Goal: Information Seeking & Learning: Find specific fact

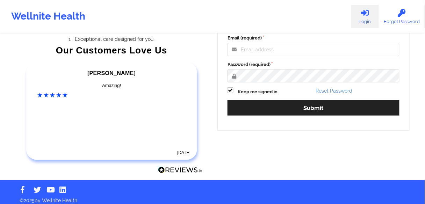
scroll to position [117, 0]
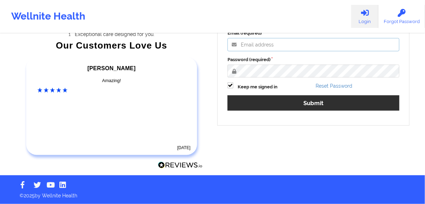
type input "grace.bugayong@wellnite.com"
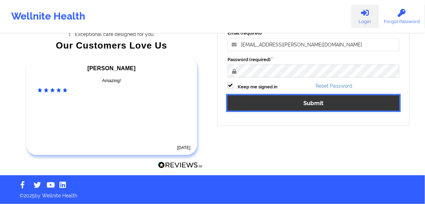
click at [256, 101] on button "Submit" at bounding box center [313, 102] width 172 height 15
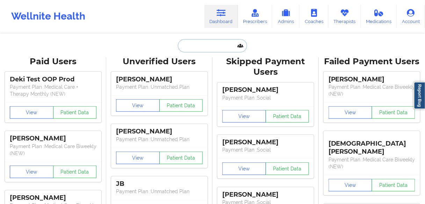
click at [212, 50] on input "text" at bounding box center [212, 45] width 69 height 13
paste input "Patrick Peterson"
type input "Patrick Peterson"
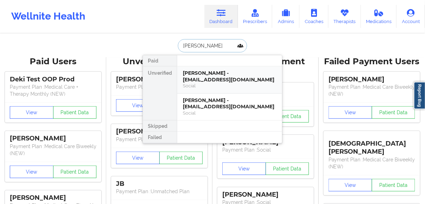
click at [197, 75] on div "Patrick Peterson - jconnelly1717@gmail.com" at bounding box center [230, 76] width 94 height 13
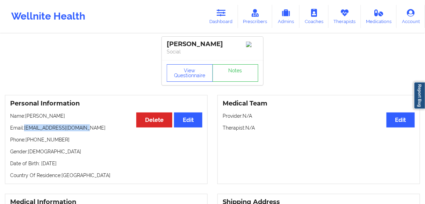
drag, startPoint x: 84, startPoint y: 130, endPoint x: 24, endPoint y: 130, distance: 60.1
click at [24, 130] on p "Email: jconnelly1717@gmail.com" at bounding box center [106, 127] width 192 height 7
copy p "jconnelly1717@gmail.com"
drag, startPoint x: 64, startPoint y: 116, endPoint x: 25, endPoint y: 118, distance: 39.5
click at [25, 118] on p "Name: Patrick Peterson" at bounding box center [106, 115] width 192 height 7
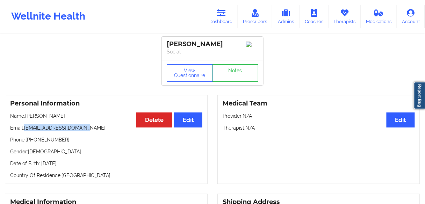
copy p "Patrick Peterson"
drag, startPoint x: 66, startPoint y: 140, endPoint x: 28, endPoint y: 141, distance: 37.7
click at [28, 141] on p "Phone: +16304140257" at bounding box center [106, 139] width 192 height 7
copy p "16304140257"
click at [218, 19] on link "Dashboard" at bounding box center [221, 16] width 34 height 23
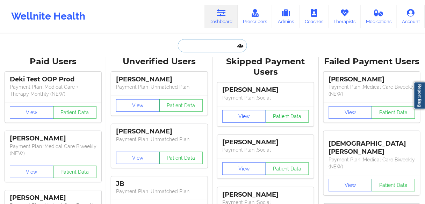
click at [209, 42] on input "text" at bounding box center [212, 45] width 69 height 13
paste input "Dasia [PERSON_NAME]"
type input "Dasia [PERSON_NAME]"
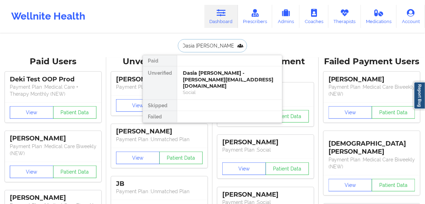
click at [206, 76] on div "Dasia [PERSON_NAME] - [PERSON_NAME][EMAIL_ADDRESS][DOMAIN_NAME]" at bounding box center [230, 80] width 94 height 20
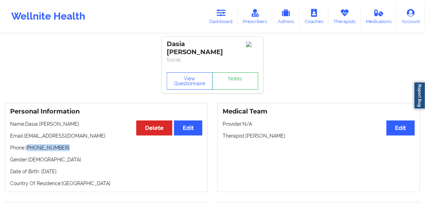
drag, startPoint x: 69, startPoint y: 146, endPoint x: 28, endPoint y: 146, distance: 40.9
click at [28, 146] on p "Phone: [PHONE_NUMBER]" at bounding box center [106, 147] width 192 height 7
copy p "[PHONE_NUMBER]"
click at [72, 156] on p "Gender: female" at bounding box center [106, 159] width 192 height 7
drag, startPoint x: 67, startPoint y: 147, endPoint x: 28, endPoint y: 147, distance: 38.4
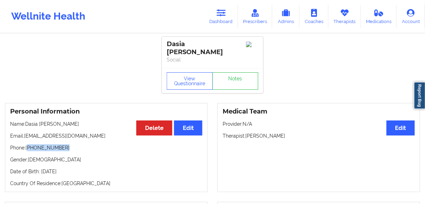
click at [28, 147] on p "Phone: [PHONE_NUMBER]" at bounding box center [106, 147] width 192 height 7
copy p "[PHONE_NUMBER]"
click at [220, 24] on link "Dashboard" at bounding box center [221, 16] width 34 height 23
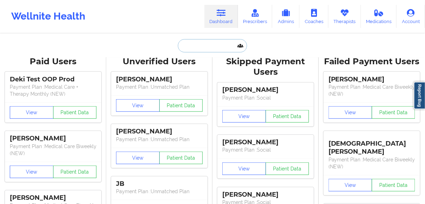
click at [190, 46] on input "text" at bounding box center [212, 45] width 69 height 13
paste input "Nicholas Crutcher"
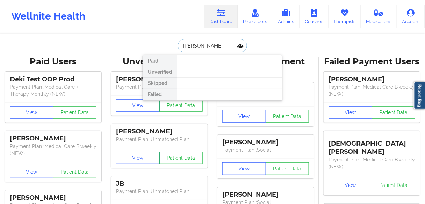
type input "Nicholas"
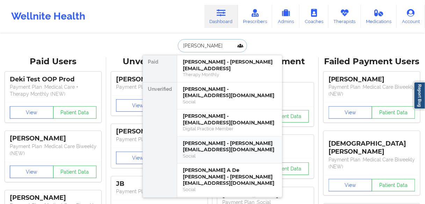
scroll to position [28, 0]
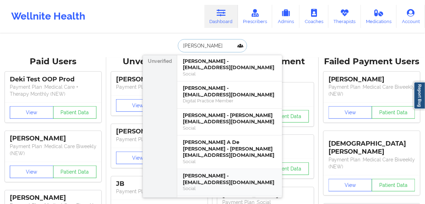
click at [217, 173] on div "Nicholas R Crutcher - nrc912111@gmail.com" at bounding box center [230, 179] width 94 height 13
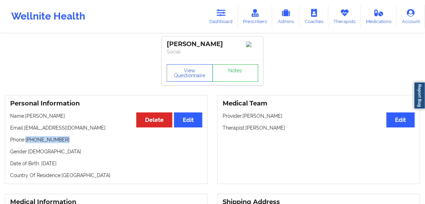
drag, startPoint x: 66, startPoint y: 144, endPoint x: 27, endPoint y: 142, distance: 39.1
click at [27, 142] on p "Phone: [PHONE_NUMBER]" at bounding box center [106, 139] width 192 height 7
copy p "[PHONE_NUMBER]"
click at [221, 19] on link "Dashboard" at bounding box center [221, 16] width 34 height 23
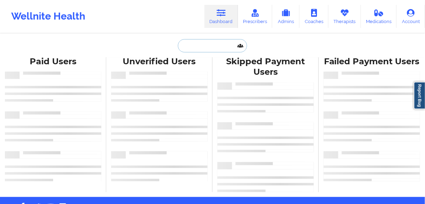
click at [199, 43] on input "text" at bounding box center [212, 45] width 69 height 13
paste input "Dasia [PERSON_NAME]"
type input "Dasia [PERSON_NAME]"
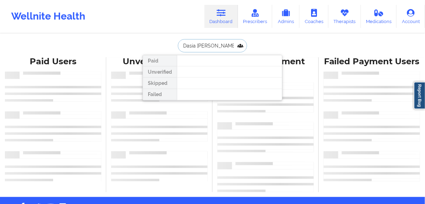
scroll to position [0, 1]
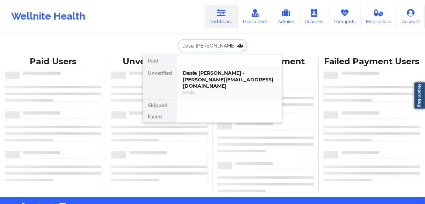
click at [195, 73] on div "Dasia [PERSON_NAME] - [PERSON_NAME][EMAIL_ADDRESS][DOMAIN_NAME]" at bounding box center [230, 80] width 94 height 20
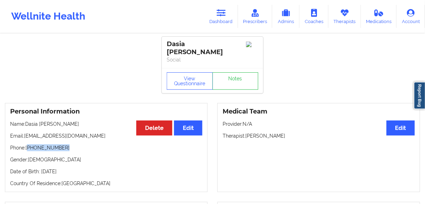
drag, startPoint x: 64, startPoint y: 148, endPoint x: 28, endPoint y: 148, distance: 36.0
click at [28, 148] on p "Phone: [PHONE_NUMBER]" at bounding box center [106, 147] width 192 height 7
copy p "[PHONE_NUMBER]"
click at [68, 123] on p "Name: [PERSON_NAME] [PERSON_NAME]" at bounding box center [106, 123] width 192 height 7
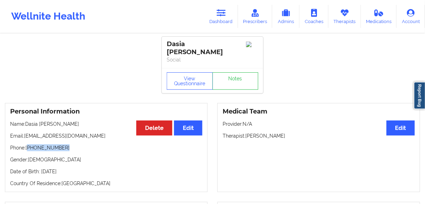
drag, startPoint x: 63, startPoint y: 150, endPoint x: 67, endPoint y: 131, distance: 19.2
click at [30, 147] on p "Phone: [PHONE_NUMBER]" at bounding box center [106, 147] width 192 height 7
copy p "[PHONE_NUMBER]"
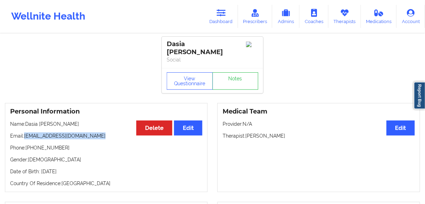
drag, startPoint x: 109, startPoint y: 132, endPoint x: 24, endPoint y: 135, distance: 84.6
click at [24, 135] on p "Email: [EMAIL_ADDRESS][DOMAIN_NAME]" at bounding box center [106, 135] width 192 height 7
copy p "[EMAIL_ADDRESS][DOMAIN_NAME]"
drag, startPoint x: 88, startPoint y: 147, endPoint x: 93, endPoint y: 138, distance: 10.3
click at [88, 147] on p "Phone: [PHONE_NUMBER]" at bounding box center [106, 147] width 192 height 7
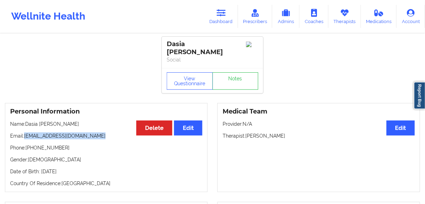
drag, startPoint x: 102, startPoint y: 134, endPoint x: 25, endPoint y: 135, distance: 77.2
click at [25, 135] on p "Email: [EMAIL_ADDRESS][DOMAIN_NAME]" at bounding box center [106, 135] width 192 height 7
copy p "[EMAIL_ADDRESS][DOMAIN_NAME]"
click at [89, 154] on div "Personal Information Edit Delete Name: [PERSON_NAME] [PERSON_NAME] Email: [EMAI…" at bounding box center [106, 147] width 203 height 89
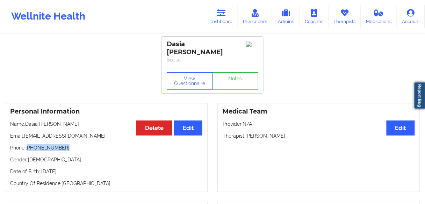
drag, startPoint x: 72, startPoint y: 146, endPoint x: 29, endPoint y: 148, distance: 43.0
click at [28, 148] on p "Phone: [PHONE_NUMBER]" at bounding box center [106, 147] width 192 height 7
copy p "[PHONE_NUMBER]"
click at [220, 17] on link "Dashboard" at bounding box center [221, 16] width 34 height 23
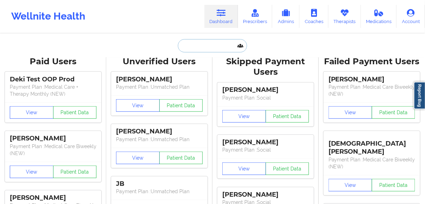
click at [204, 44] on input "text" at bounding box center [212, 45] width 69 height 13
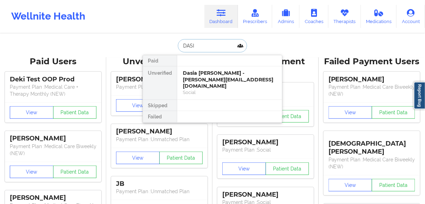
type input "DASIA"
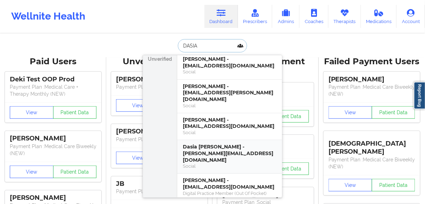
scroll to position [25, 0]
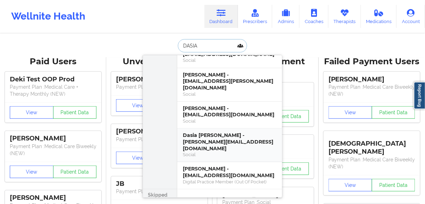
click at [209, 132] on div "Dasia [PERSON_NAME] - [PERSON_NAME][EMAIL_ADDRESS][DOMAIN_NAME]" at bounding box center [230, 142] width 94 height 20
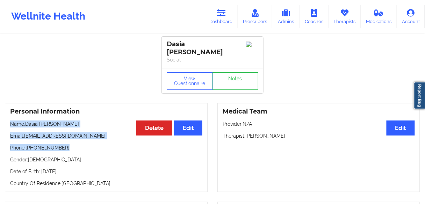
drag, startPoint x: 69, startPoint y: 149, endPoint x: 9, endPoint y: 124, distance: 65.6
click at [9, 124] on div "Personal Information Edit Delete Name: [PERSON_NAME] [PERSON_NAME] Email: [EMAI…" at bounding box center [106, 147] width 203 height 89
copy div "Name: [PERSON_NAME] [PERSON_NAME] Email: [EMAIL_ADDRESS][DOMAIN_NAME] Phone: [P…"
drag, startPoint x: 94, startPoint y: 169, endPoint x: 8, endPoint y: 124, distance: 97.0
click at [8, 124] on div "Personal Information Edit Delete Name: [PERSON_NAME] [PERSON_NAME] Email: [EMAI…" at bounding box center [106, 147] width 203 height 89
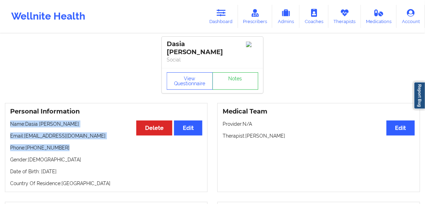
copy div "Name: [PERSON_NAME] [PERSON_NAME] Email: [EMAIL_ADDRESS][DOMAIN_NAME] Phone: [P…"
drag, startPoint x: 285, startPoint y: 136, endPoint x: 221, endPoint y: 136, distance: 64.6
click at [221, 136] on div "Medical Team Edit Provider: N/A Therapist: [PERSON_NAME]" at bounding box center [318, 147] width 203 height 89
copy p "Therapist: [PERSON_NAME]"
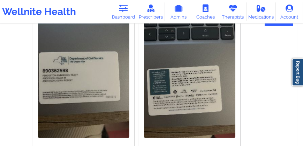
scroll to position [591, 0]
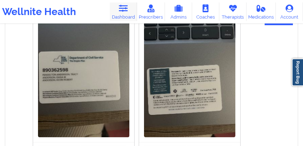
click at [127, 16] on link "Dashboard" at bounding box center [123, 11] width 27 height 19
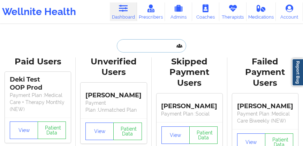
click at [141, 43] on input "text" at bounding box center [151, 45] width 69 height 13
paste input "[PERSON_NAME]"
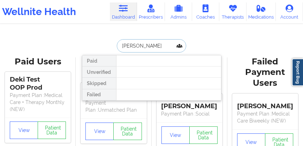
click at [142, 44] on input "[PERSON_NAME]" at bounding box center [151, 45] width 69 height 13
type input "[PERSON_NAME]"
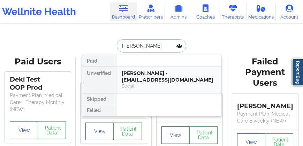
click at [145, 75] on div "[PERSON_NAME] - [EMAIL_ADDRESS][DOMAIN_NAME]" at bounding box center [169, 76] width 94 height 13
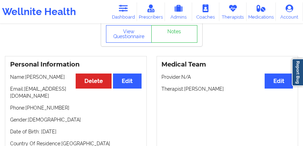
scroll to position [40, 0]
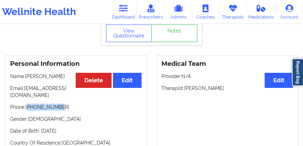
drag, startPoint x: 45, startPoint y: 110, endPoint x: 29, endPoint y: 110, distance: 16.4
click at [29, 110] on p "Phone: [PHONE_NUMBER]" at bounding box center [76, 106] width 132 height 7
copy p "19543473688"
click at [42, 110] on p "Phone: [PHONE_NUMBER]" at bounding box center [76, 106] width 132 height 7
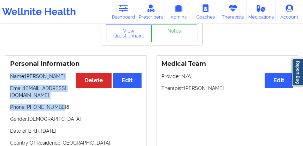
drag, startPoint x: 59, startPoint y: 112, endPoint x: 10, endPoint y: 78, distance: 59.5
click at [10, 78] on div "Personal Information Edit Delete Name: [PERSON_NAME] Email: [EMAIL_ADDRESS][DOM…" at bounding box center [76, 103] width 142 height 96
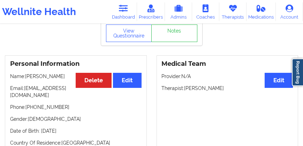
click at [38, 116] on div "Personal Information Edit Delete Name: [PERSON_NAME] Email: [EMAIL_ADDRESS][DOM…" at bounding box center [76, 103] width 142 height 96
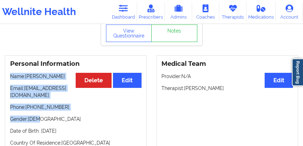
drag, startPoint x: 61, startPoint y: 113, endPoint x: 11, endPoint y: 77, distance: 62.1
click at [11, 77] on div "Personal Information Edit Delete Name: [PERSON_NAME] Email: [EMAIL_ADDRESS][DOM…" at bounding box center [76, 103] width 142 height 96
click at [54, 118] on p "Gender: [DEMOGRAPHIC_DATA]" at bounding box center [76, 118] width 132 height 7
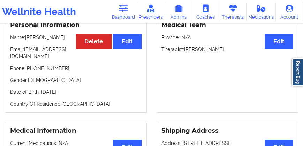
scroll to position [80, 0]
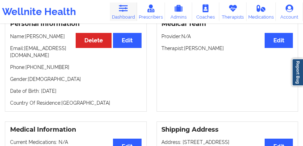
click at [126, 15] on link "Dashboard" at bounding box center [123, 11] width 27 height 19
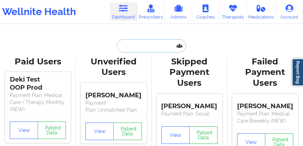
click at [144, 41] on input "text" at bounding box center [151, 45] width 69 height 13
paste input "[PERSON_NAME]"
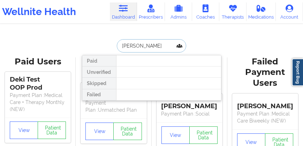
drag, startPoint x: 137, startPoint y: 47, endPoint x: 108, endPoint y: 45, distance: 29.5
click at [108, 45] on div "[PERSON_NAME] Paid Unverified Skipped Failed" at bounding box center [152, 45] width 140 height 13
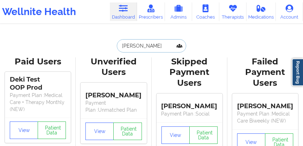
paste input "ZOEY"
type input "ZOEY"
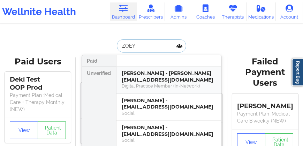
click at [144, 83] on div "Digital Practice Member (In-Network)" at bounding box center [169, 86] width 94 height 6
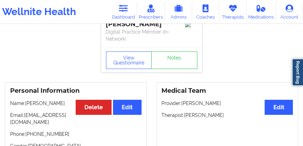
scroll to position [60, 0]
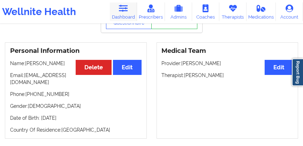
click at [130, 16] on link "Dashboard" at bounding box center [123, 11] width 27 height 19
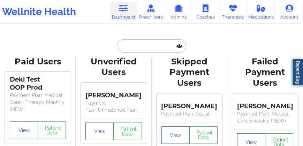
click at [137, 46] on input "text" at bounding box center [151, 45] width 69 height 13
paste input "[PERSON_NAME]"
type input "[PERSON_NAME]"
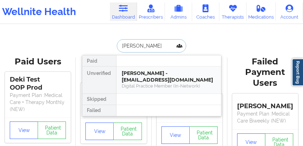
click at [140, 79] on div "[PERSON_NAME] - [EMAIL_ADDRESS][DOMAIN_NAME]" at bounding box center [169, 76] width 94 height 13
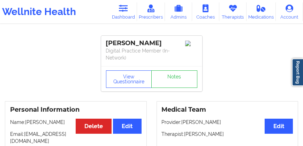
scroll to position [60, 0]
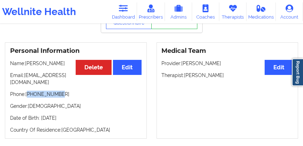
drag, startPoint x: 61, startPoint y: 95, endPoint x: 29, endPoint y: 93, distance: 32.2
click at [28, 94] on p "Phone: [PHONE_NUMBER]" at bounding box center [76, 93] width 132 height 7
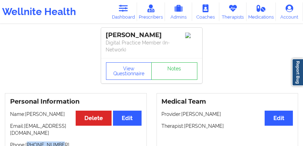
scroll to position [0, 0]
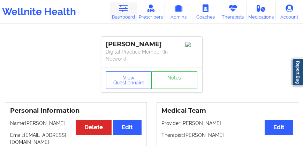
click at [126, 13] on link "Dashboard" at bounding box center [123, 11] width 27 height 19
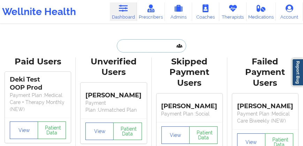
click at [137, 45] on input "text" at bounding box center [151, 45] width 69 height 13
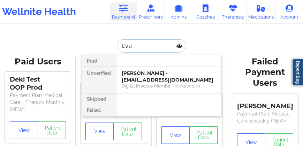
type input "Dasia"
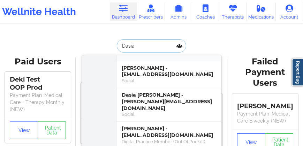
scroll to position [67, 0]
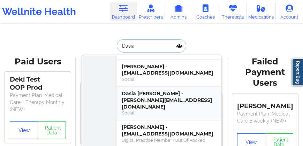
click at [138, 93] on div "Dasia [PERSON_NAME] - [PERSON_NAME][EMAIL_ADDRESS][DOMAIN_NAME]" at bounding box center [169, 100] width 94 height 20
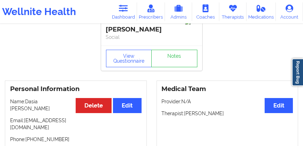
scroll to position [40, 0]
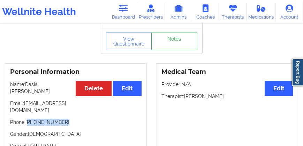
drag, startPoint x: 65, startPoint y: 119, endPoint x: 29, endPoint y: 121, distance: 36.0
click at [29, 121] on p "Phone: [PHONE_NUMBER]" at bounding box center [76, 121] width 132 height 7
click at [59, 127] on div "Personal Information Edit Delete Name: [PERSON_NAME] [PERSON_NAME] Email: [EMAI…" at bounding box center [76, 114] width 142 height 103
drag, startPoint x: 50, startPoint y: 122, endPoint x: 29, endPoint y: 119, distance: 20.7
click at [29, 120] on p "Phone: [PHONE_NUMBER]" at bounding box center [76, 121] width 132 height 7
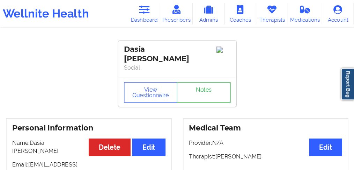
scroll to position [0, 0]
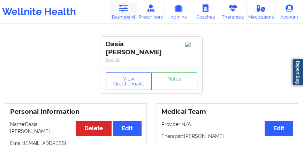
click at [129, 16] on link "Dashboard" at bounding box center [123, 11] width 27 height 19
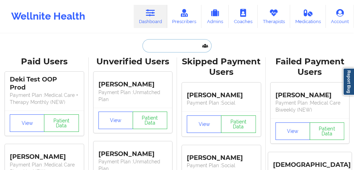
click at [149, 43] on input "text" at bounding box center [176, 45] width 69 height 13
paste input "[PERSON_NAME]"
type input "[PERSON_NAME]"
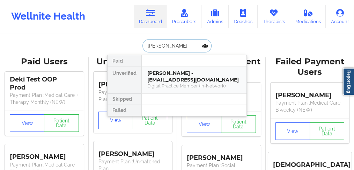
click at [163, 78] on div "[PERSON_NAME] - [EMAIL_ADDRESS][DOMAIN_NAME]" at bounding box center [194, 76] width 94 height 13
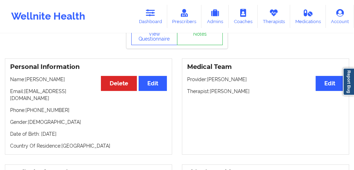
scroll to position [46, 0]
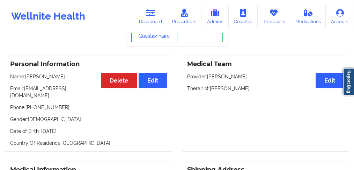
click at [45, 104] on p "Phone: [PHONE_NUMBER]" at bounding box center [88, 107] width 157 height 7
click at [150, 17] on link "Dashboard" at bounding box center [151, 16] width 34 height 23
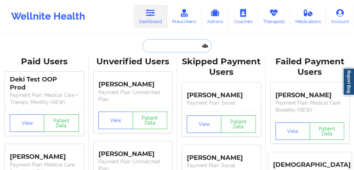
click at [158, 43] on input "text" at bounding box center [176, 45] width 69 height 13
paste input "[PERSON_NAME]"
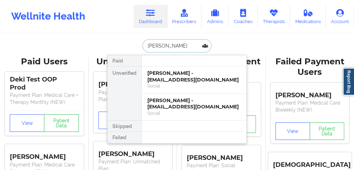
type input "[PERSON_NAME]"
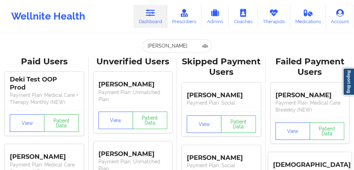
drag, startPoint x: 52, startPoint y: 41, endPoint x: 76, endPoint y: 31, distance: 25.1
click at [182, 47] on input "[PERSON_NAME]" at bounding box center [176, 45] width 69 height 13
click at [186, 44] on input "[PERSON_NAME]" at bounding box center [176, 45] width 69 height 13
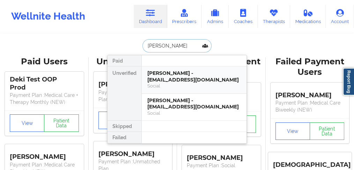
click at [161, 81] on div "[PERSON_NAME] - [EMAIL_ADDRESS][DOMAIN_NAME]" at bounding box center [194, 76] width 94 height 13
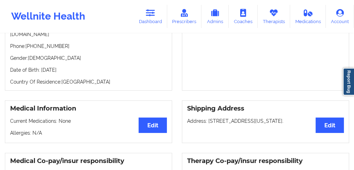
scroll to position [82, 0]
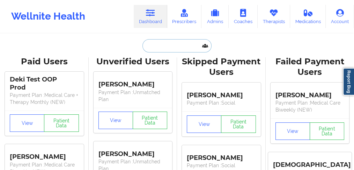
click at [173, 45] on input "text" at bounding box center [176, 45] width 69 height 13
click at [180, 48] on input "text" at bounding box center [176, 45] width 69 height 13
paste input "[PERSON_NAME]"
type input "[PERSON_NAME]"
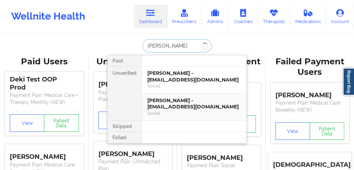
click at [156, 103] on div "[PERSON_NAME] - [EMAIL_ADDRESS][DOMAIN_NAME]" at bounding box center [194, 103] width 94 height 13
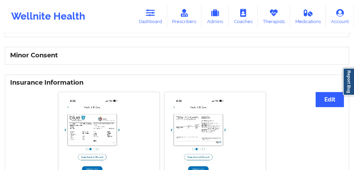
scroll to position [419, 0]
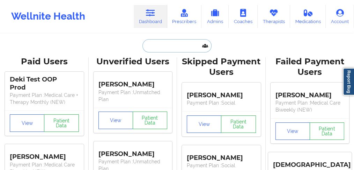
click at [157, 49] on input "text" at bounding box center [176, 45] width 69 height 13
paste input "[PERSON_NAME]"
type input "[PERSON_NAME]"
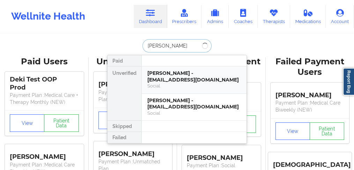
click at [156, 77] on div "[PERSON_NAME] - [EMAIL_ADDRESS][DOMAIN_NAME]" at bounding box center [194, 76] width 94 height 13
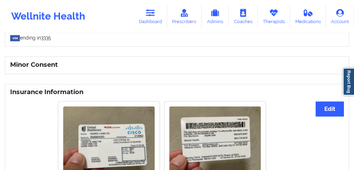
scroll to position [489, 0]
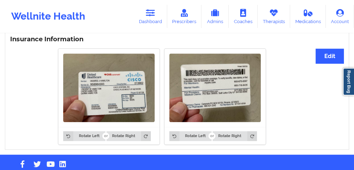
drag, startPoint x: 16, startPoint y: 64, endPoint x: 50, endPoint y: 50, distance: 36.8
click at [17, 64] on div "Rotate Left Rotate Right Rotate Left Rotate Right" at bounding box center [162, 96] width 304 height 104
click at [0, 104] on div "Insurance Information Edit Rotate Left Rotate Right Rotate Left Rotate Right" at bounding box center [177, 90] width 354 height 118
